Goal: Information Seeking & Learning: Learn about a topic

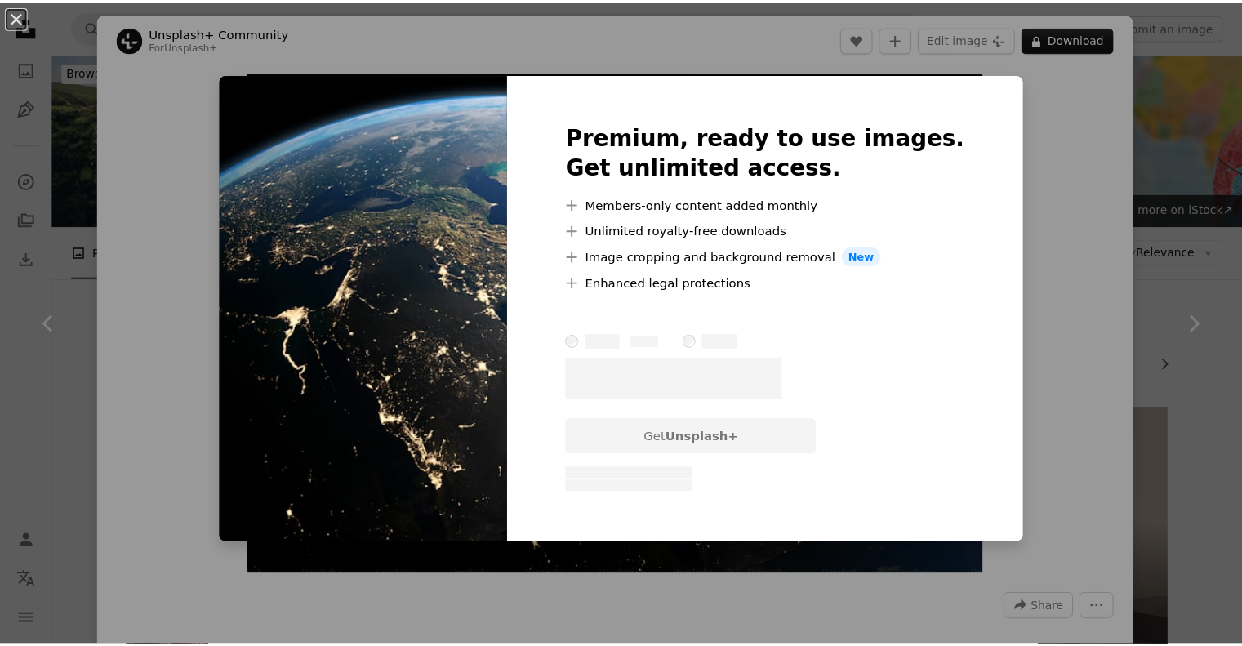
scroll to position [898, 0]
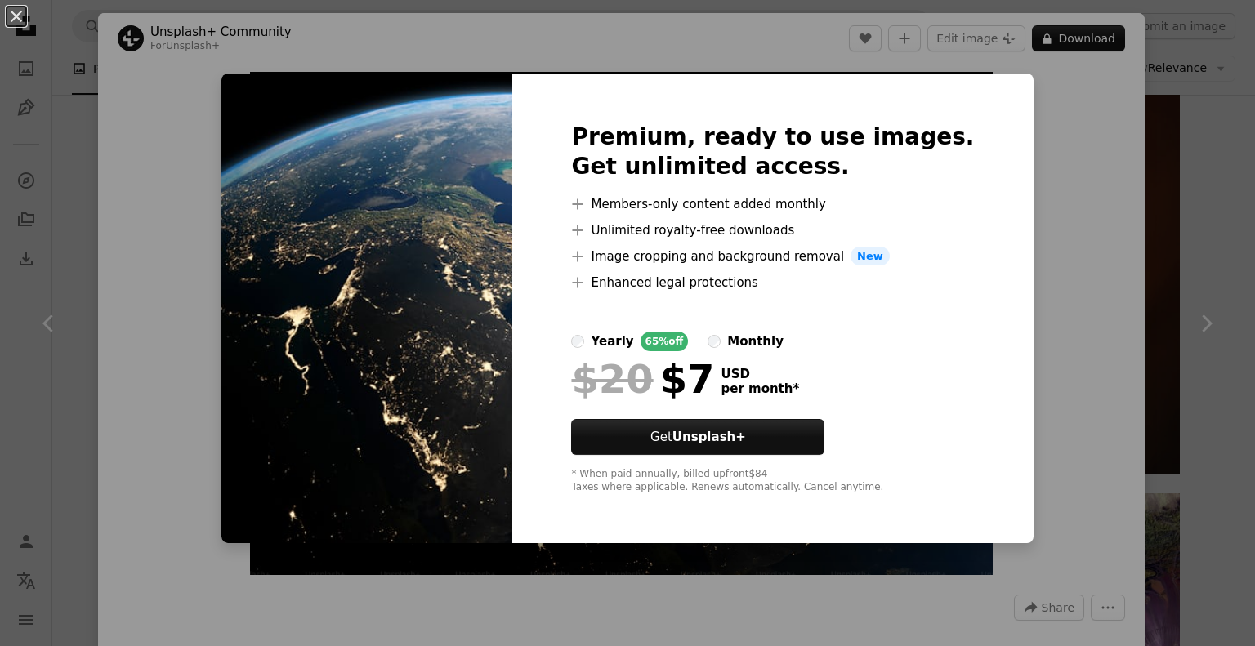
click at [1117, 283] on div "An X shape Premium, ready to use images. Get unlimited access. A plus sign Memb…" at bounding box center [627, 323] width 1255 height 646
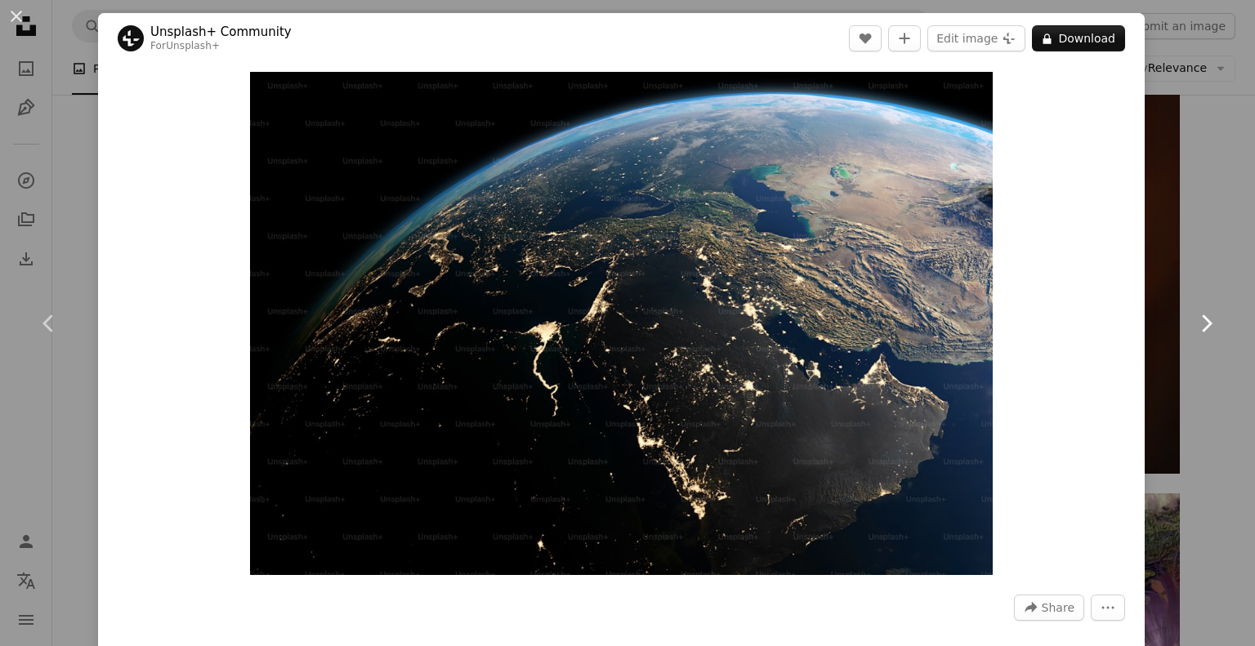
click at [1194, 309] on link "Chevron right" at bounding box center [1206, 323] width 98 height 157
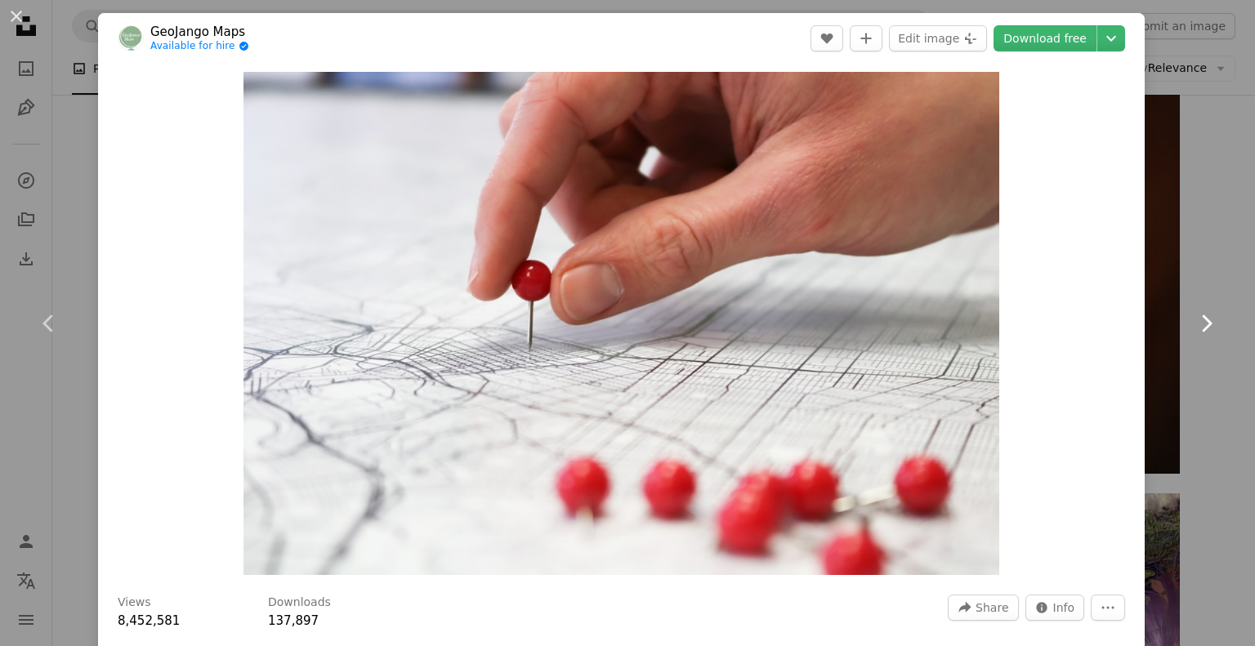
click at [1157, 317] on link "Chevron right" at bounding box center [1206, 323] width 98 height 157
click at [1166, 137] on div "An X shape Chevron left Chevron right GeoJango Maps Available for hire A checkm…" at bounding box center [627, 323] width 1255 height 646
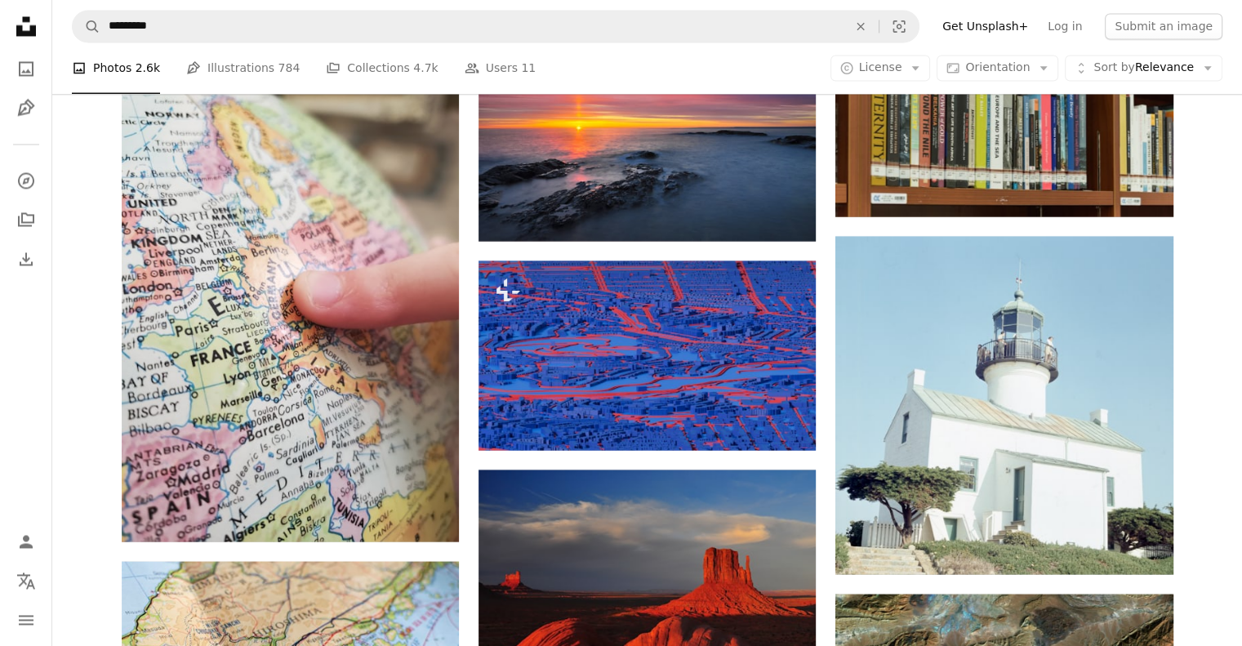
scroll to position [15437, 0]
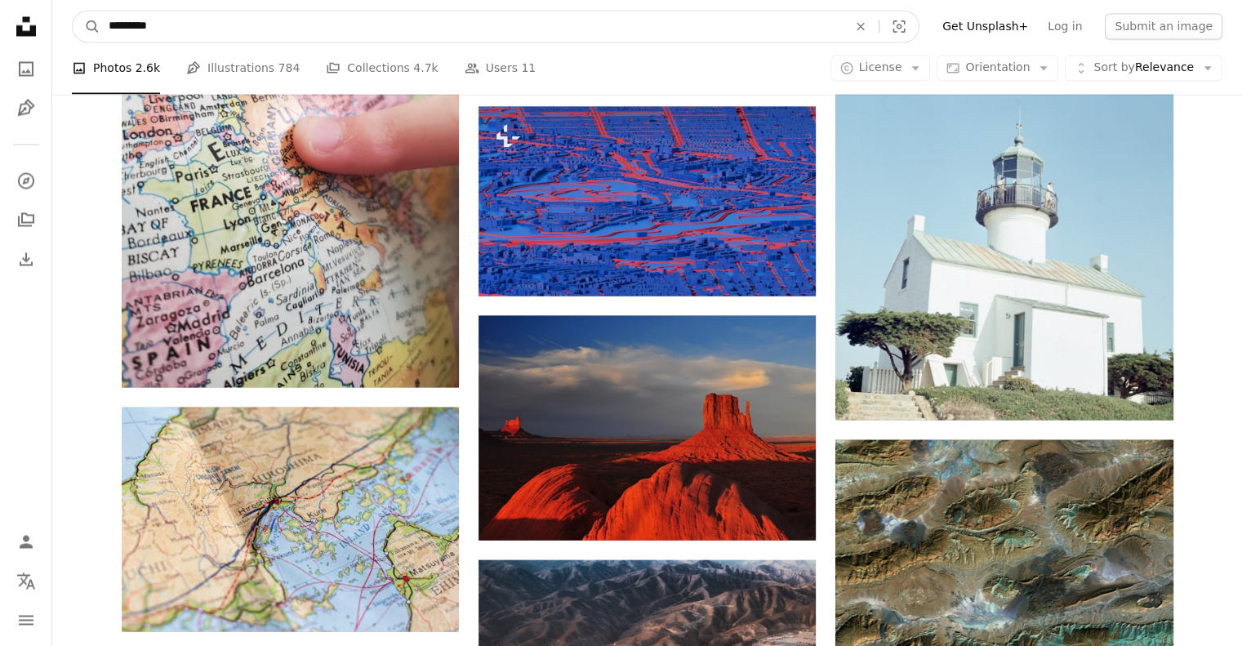
drag, startPoint x: 185, startPoint y: 22, endPoint x: 42, endPoint y: 18, distance: 142.2
type input "*****"
click button "A magnifying glass" at bounding box center [87, 26] width 28 height 31
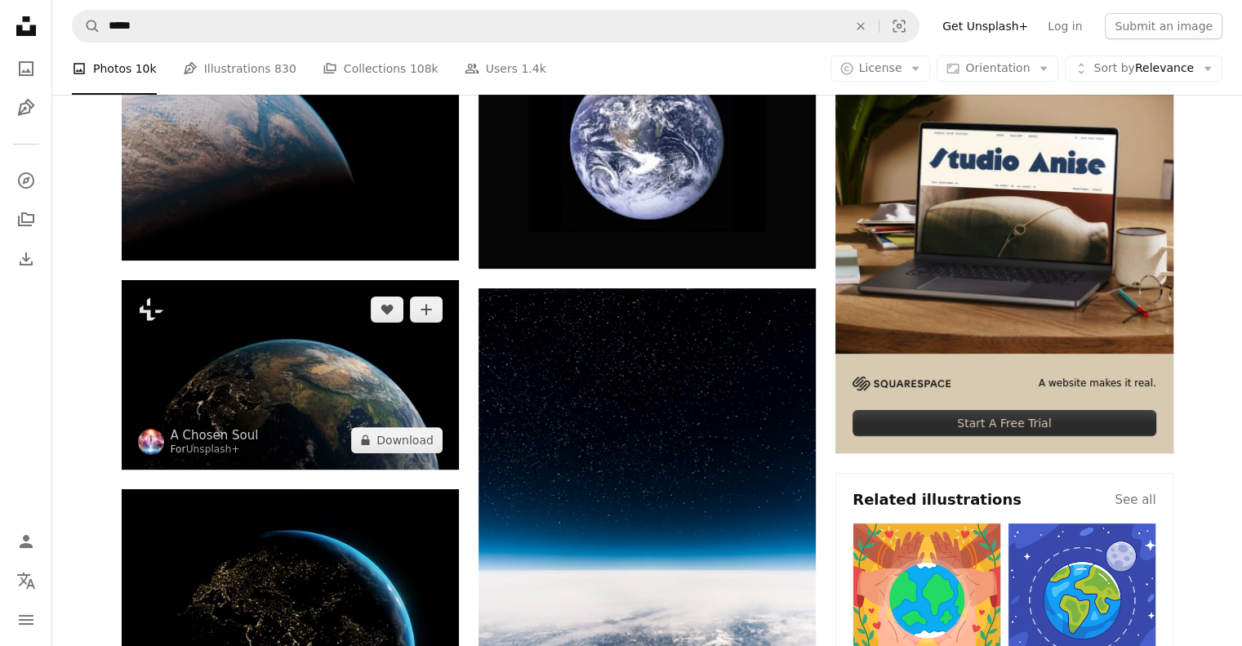
scroll to position [327, 0]
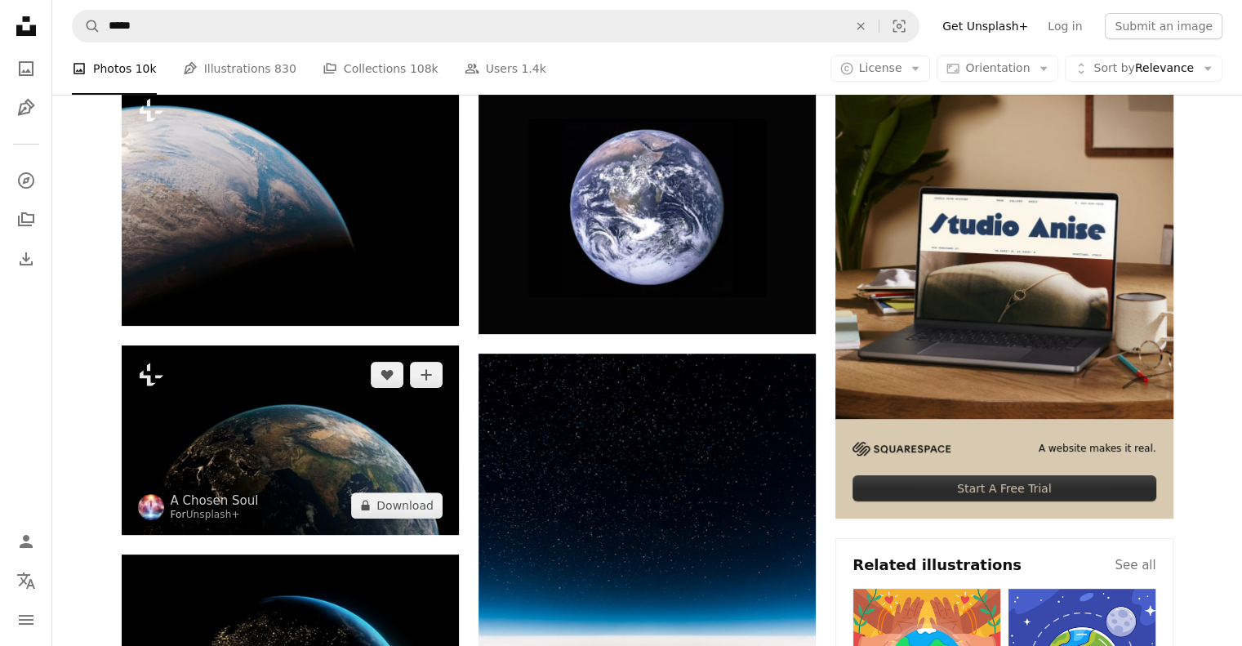
click at [354, 345] on img at bounding box center [290, 439] width 337 height 189
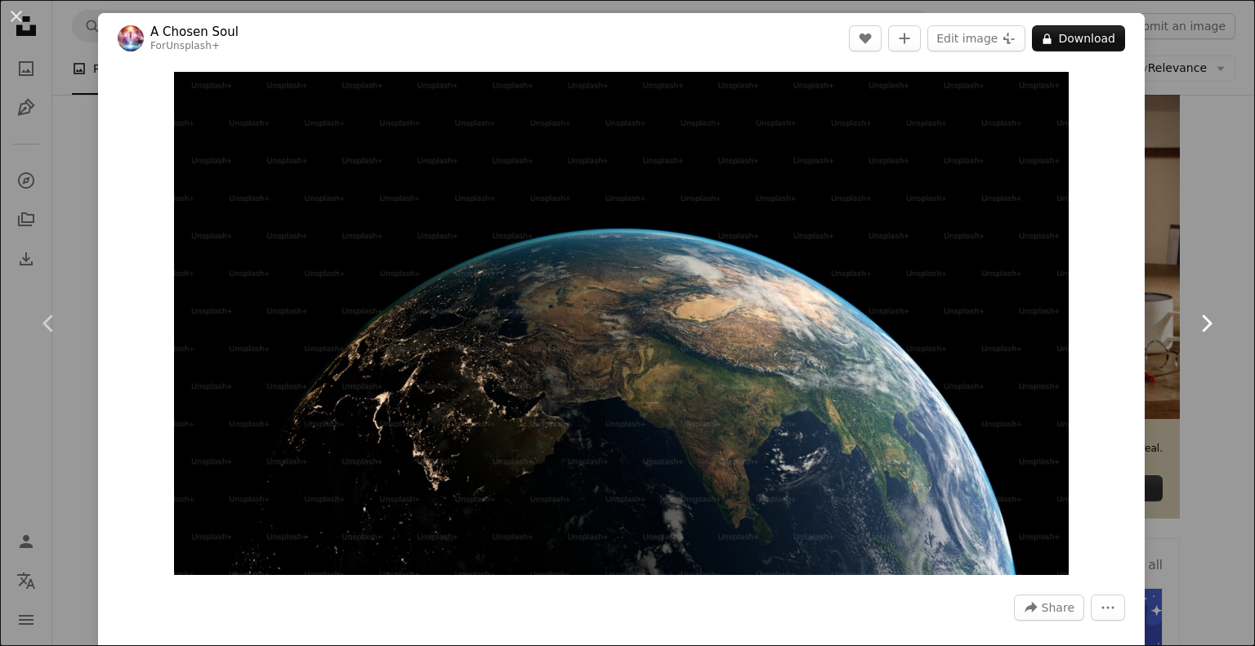
click at [1212, 258] on link "Chevron right" at bounding box center [1206, 323] width 98 height 157
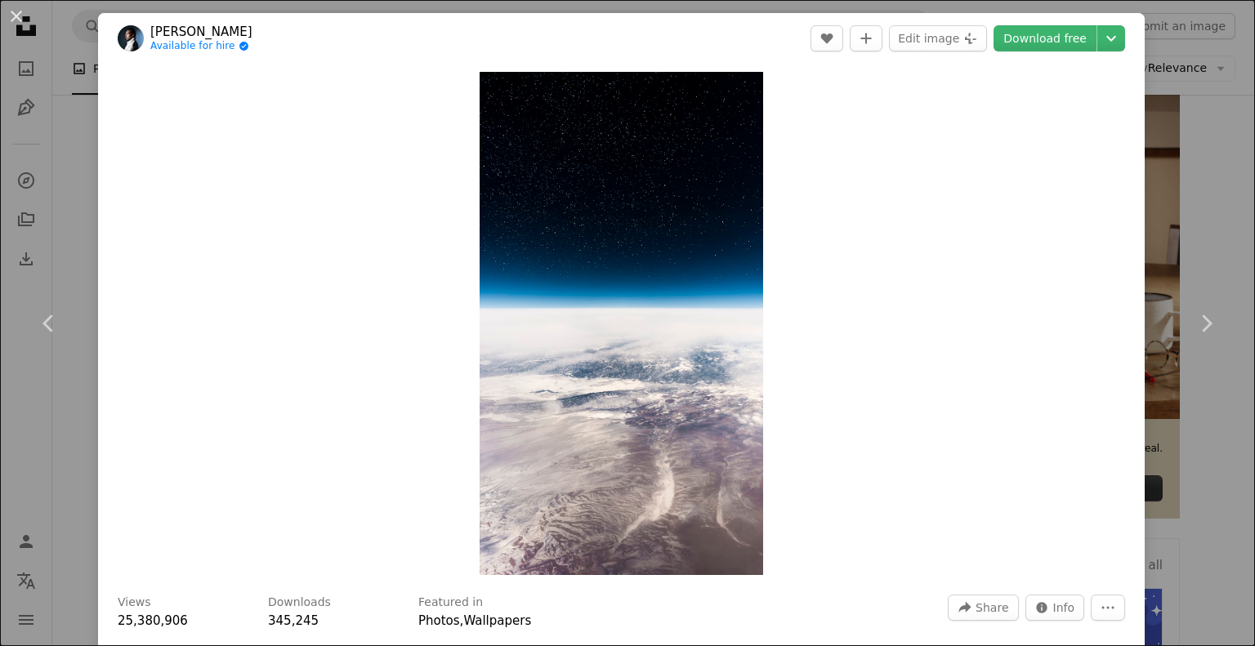
click at [1186, 159] on div "An X shape Chevron left Chevron right [PERSON_NAME] Available for hire A checkm…" at bounding box center [627, 323] width 1255 height 646
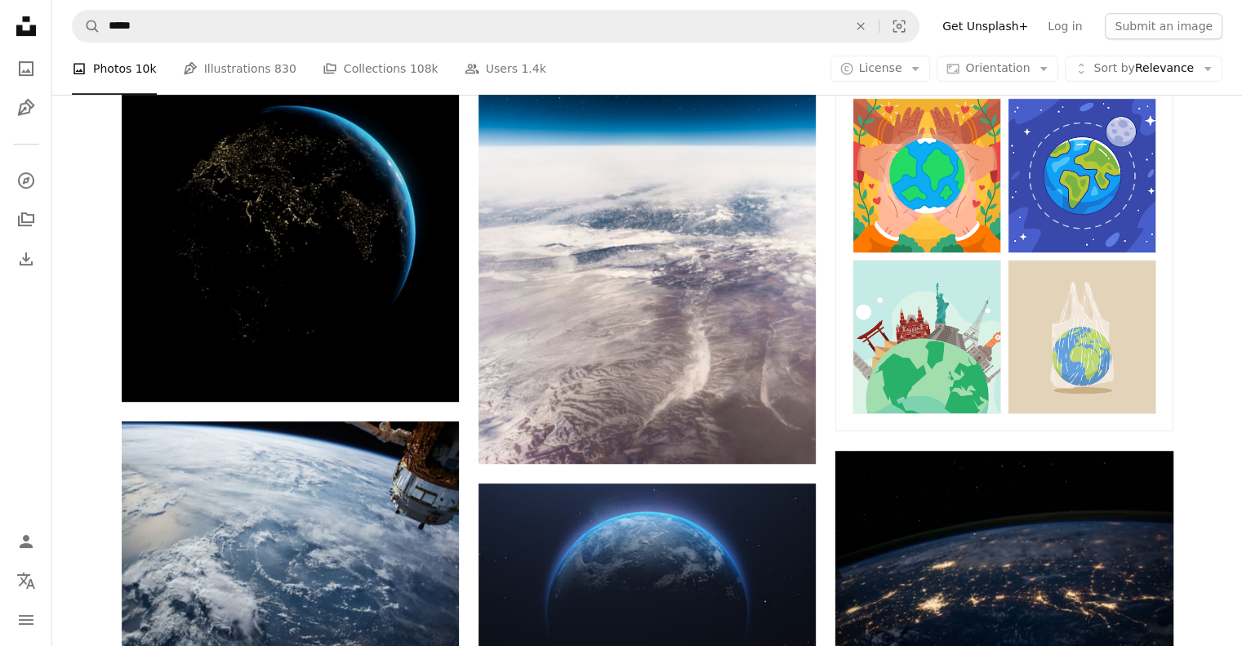
scroll to position [817, 0]
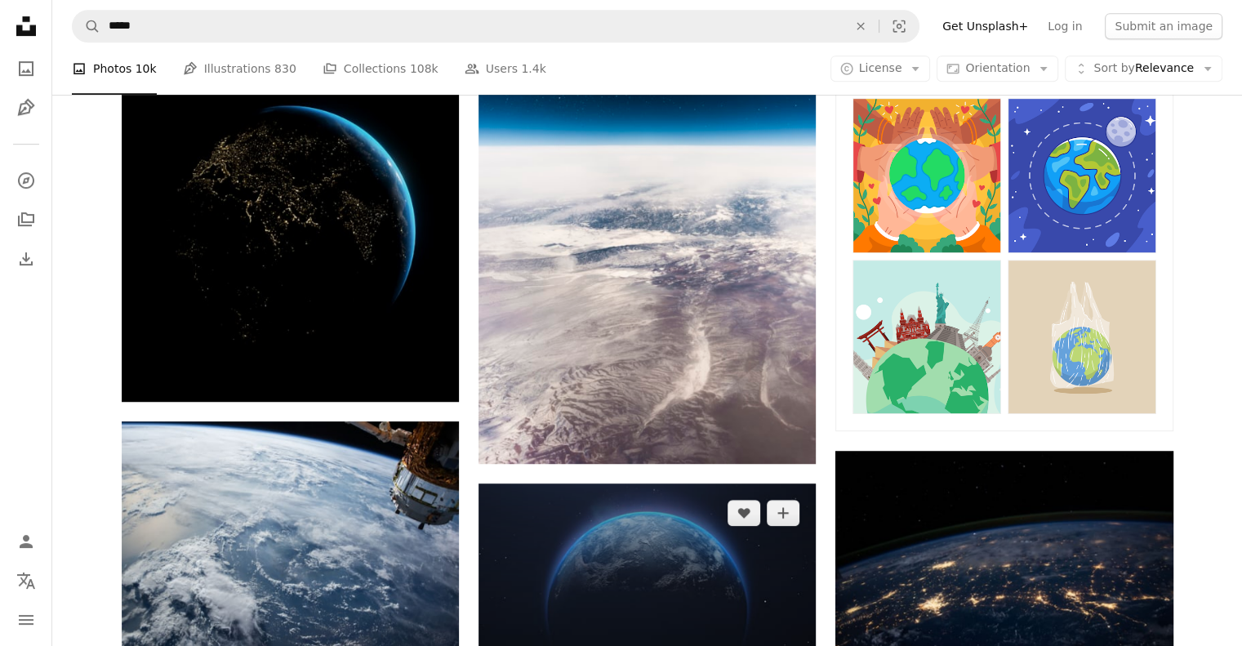
click at [748, 484] on img at bounding box center [647, 612] width 337 height 256
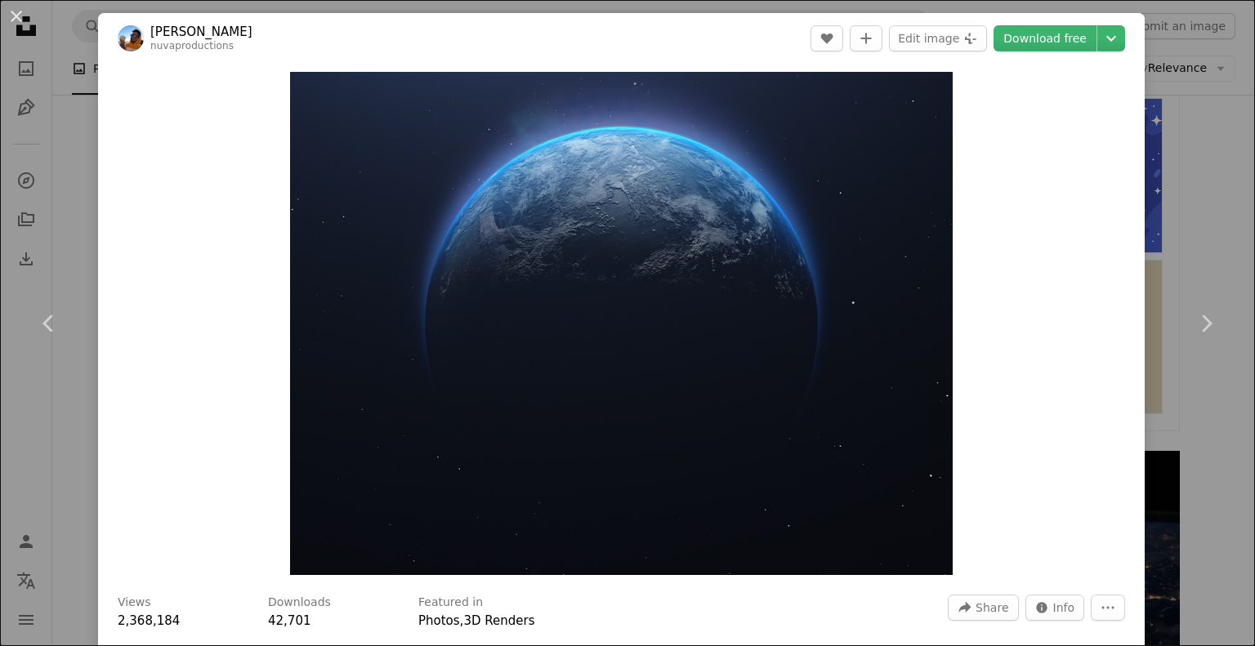
click at [1198, 224] on div "An X shape Chevron left Chevron right [PERSON_NAME] nuvaproductions A heart A p…" at bounding box center [627, 323] width 1255 height 646
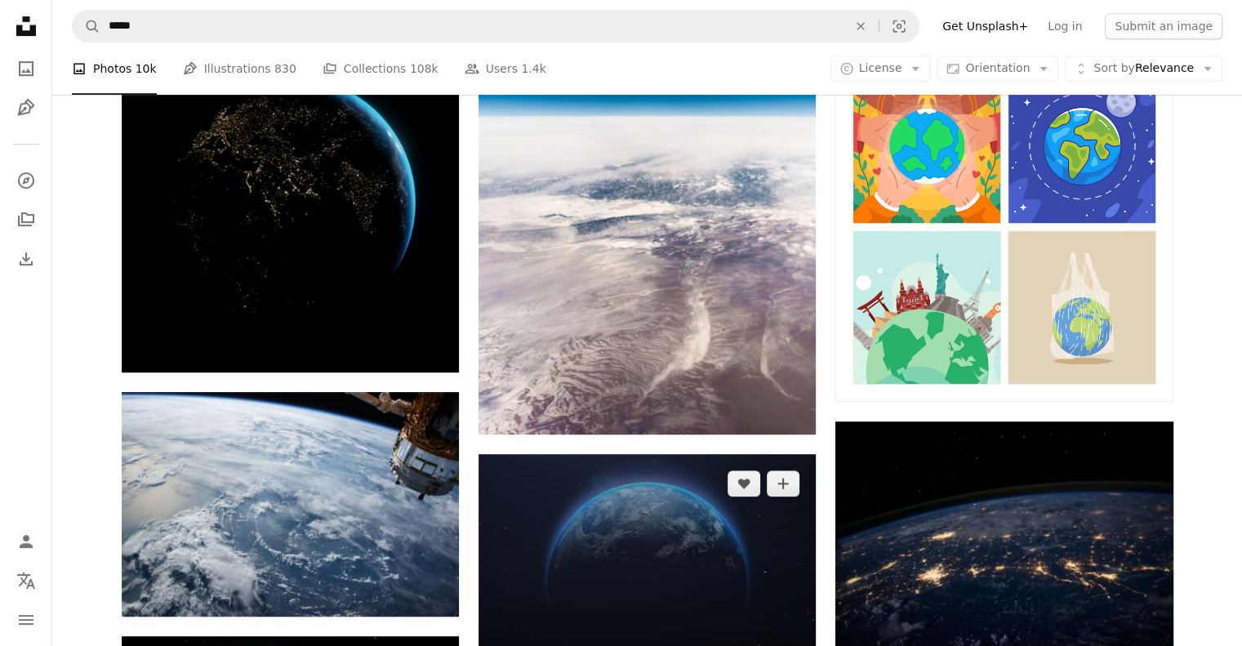
scroll to position [898, 0]
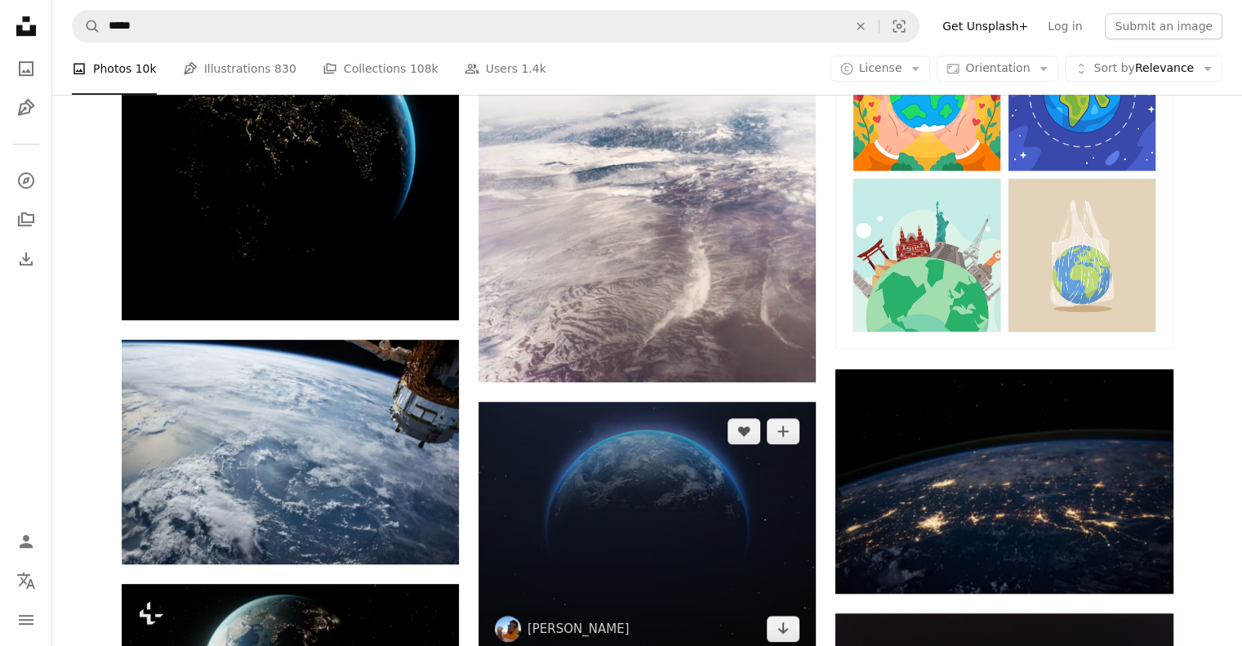
click at [645, 402] on img at bounding box center [647, 530] width 337 height 256
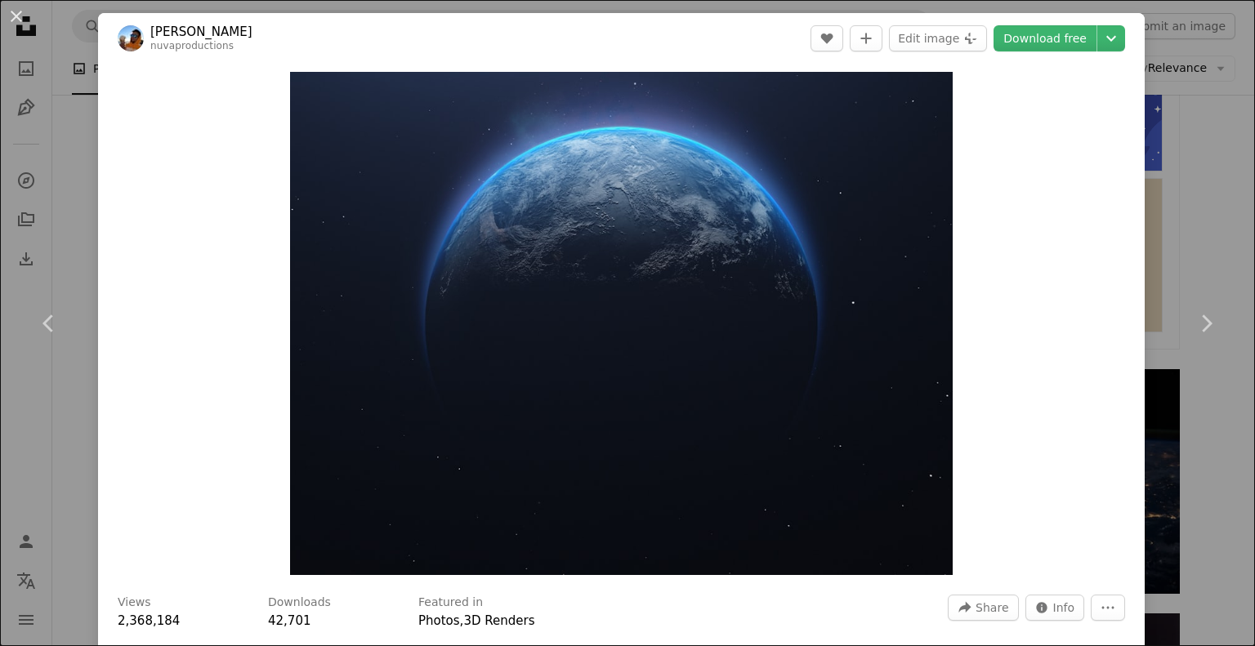
drag, startPoint x: 646, startPoint y: 315, endPoint x: 985, endPoint y: 300, distance: 339.3
click at [985, 300] on div "Zoom in" at bounding box center [621, 323] width 1046 height 519
click at [1192, 212] on div "An X shape Chevron left Chevron right [PERSON_NAME] nuvaproductions A heart A p…" at bounding box center [627, 323] width 1255 height 646
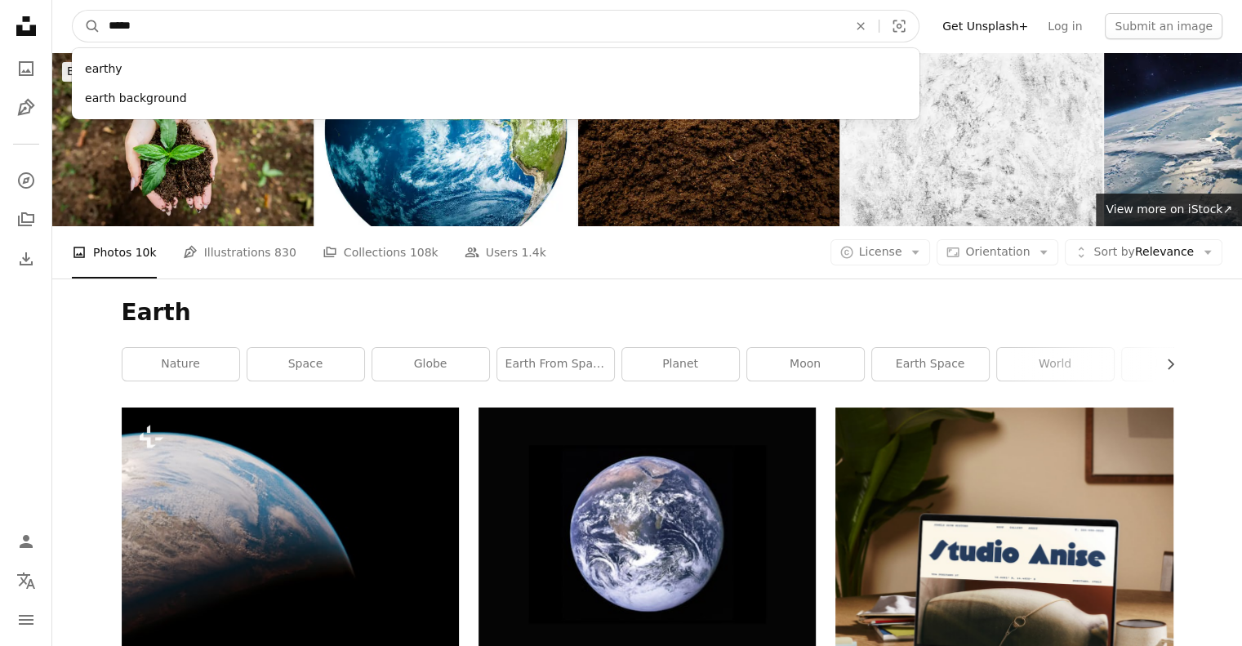
drag, startPoint x: 258, startPoint y: 9, endPoint x: 13, endPoint y: 39, distance: 246.9
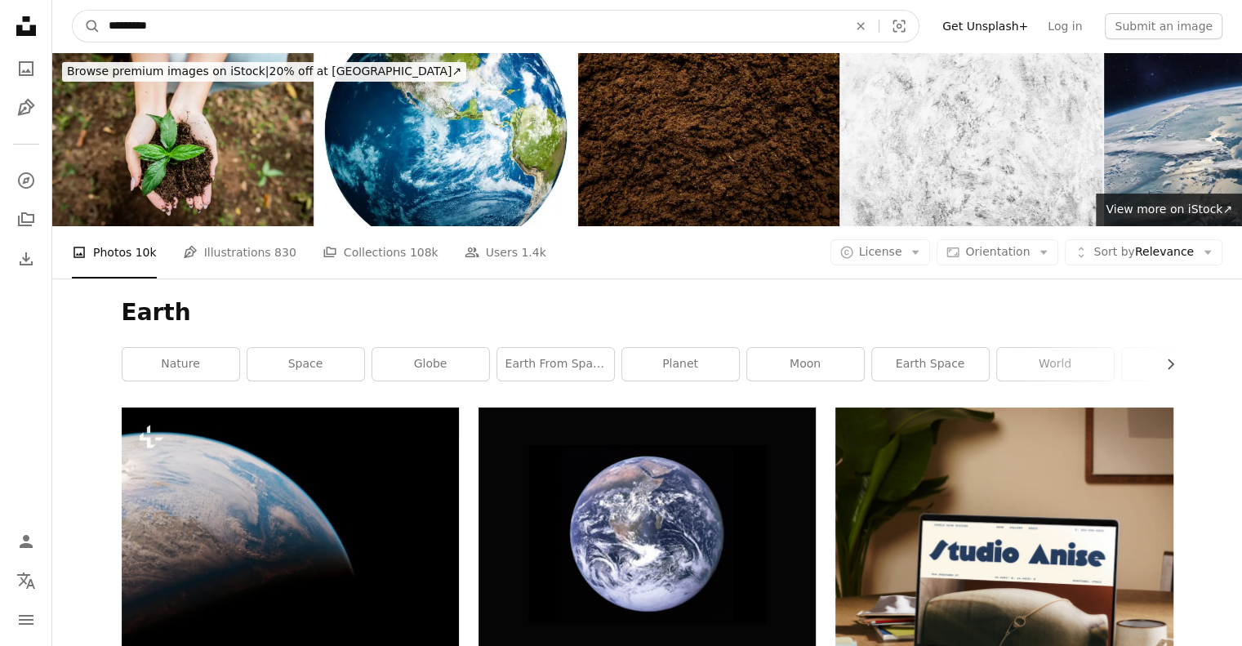
type input "*********"
click at [73, 11] on button "A magnifying glass" at bounding box center [87, 26] width 28 height 31
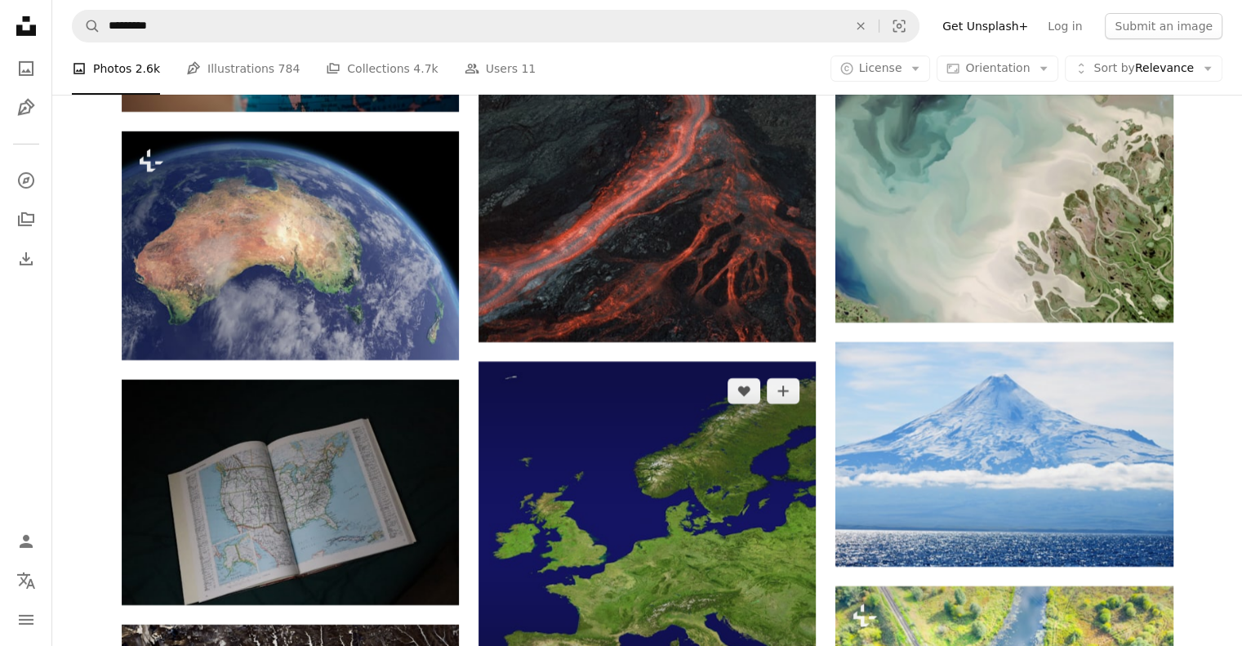
scroll to position [5554, 0]
